Goal: Task Accomplishment & Management: Manage account settings

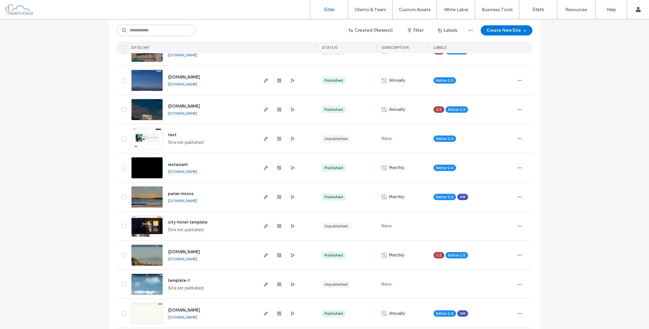
scroll to position [264, 0]
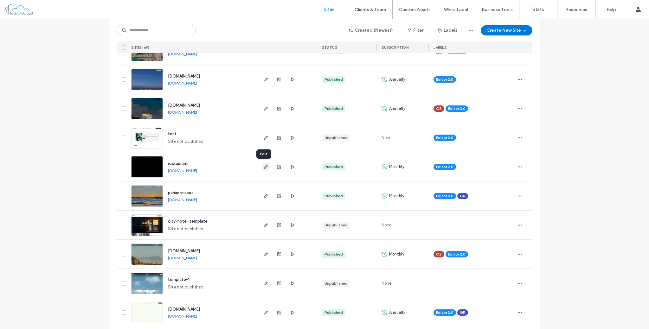
click at [263, 166] on icon "button" at bounding box center [265, 167] width 5 height 5
